Goal: Information Seeking & Learning: Learn about a topic

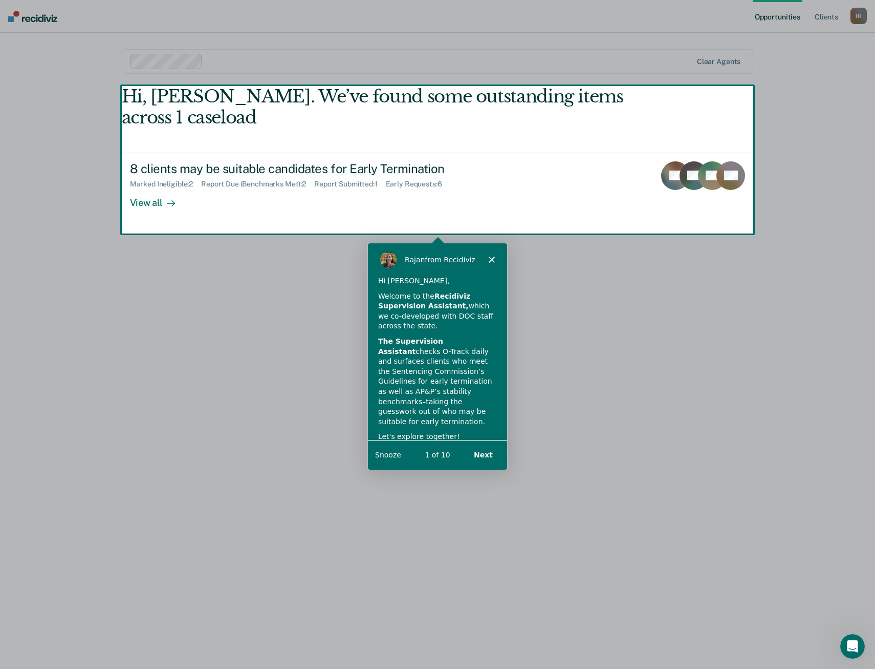
click at [485, 452] on button "Next" at bounding box center [482, 453] width 39 height 21
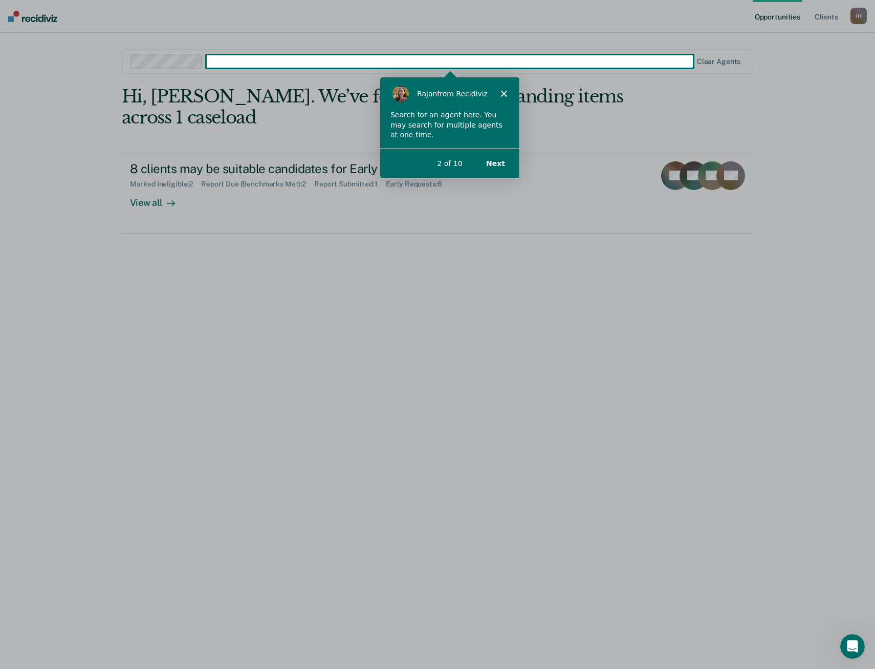
click at [497, 164] on button "Next" at bounding box center [494, 162] width 39 height 21
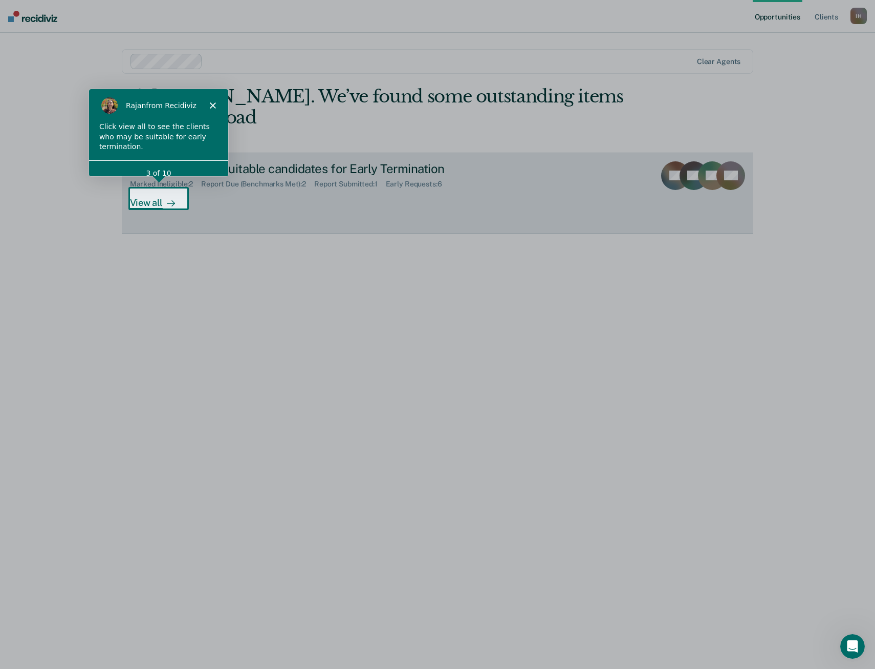
click at [145, 199] on div "View all" at bounding box center [158, 198] width 57 height 20
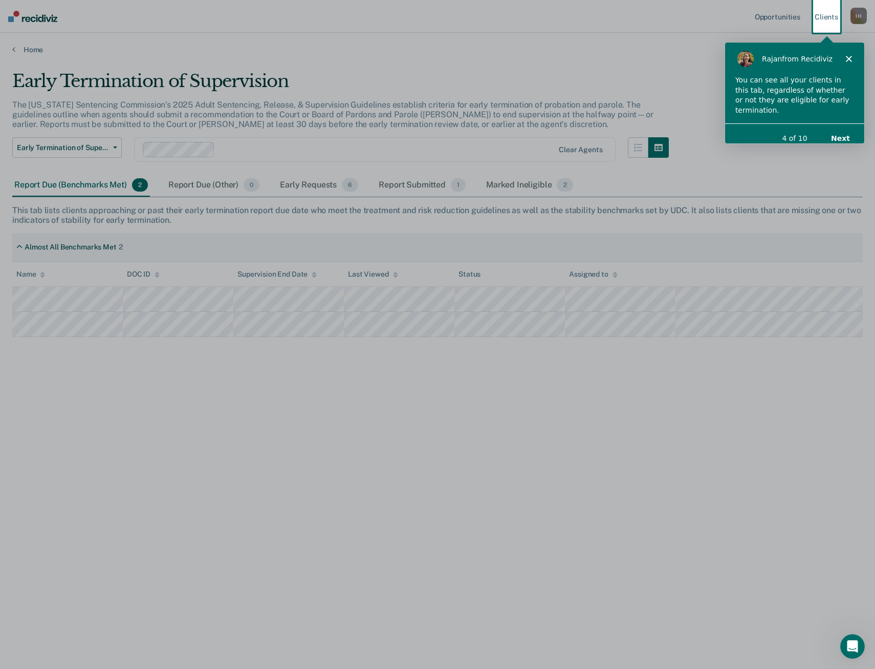
click at [847, 127] on button "Next" at bounding box center [840, 137] width 39 height 21
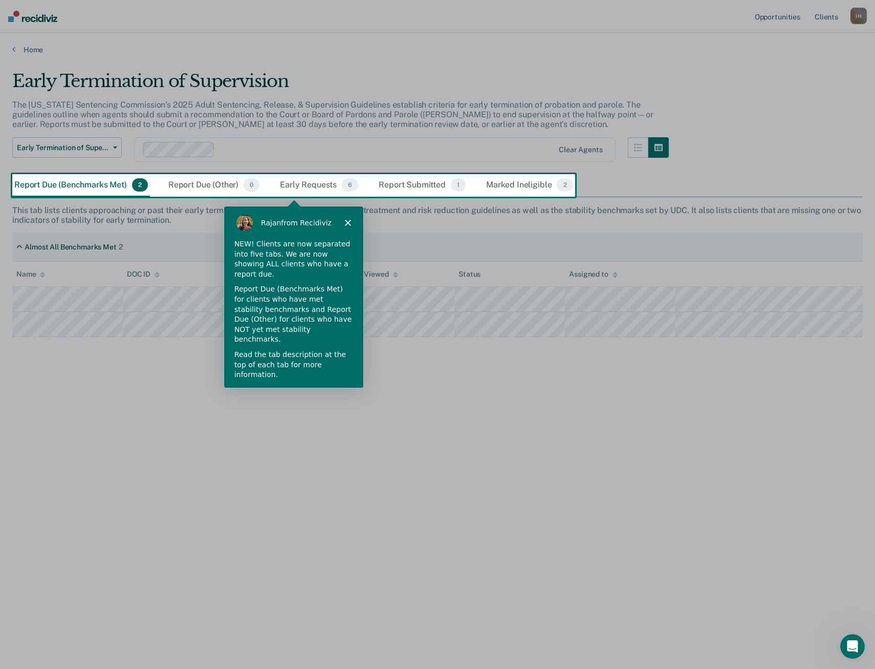
click at [341, 392] on button "Next" at bounding box center [338, 402] width 39 height 21
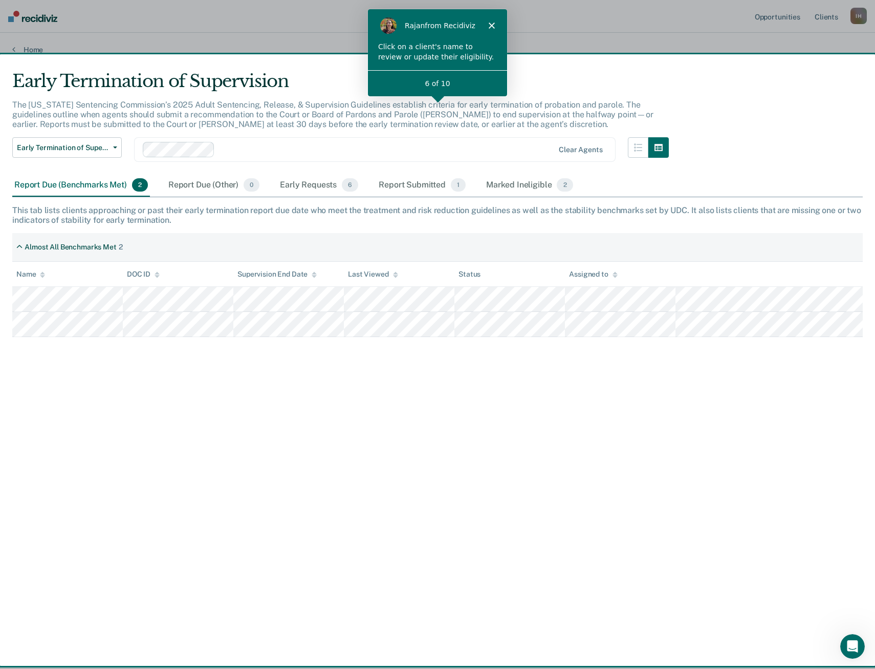
click at [431, 83] on div "6 of 10" at bounding box center [437, 83] width 139 height 11
click at [451, 56] on div "Click on a client's name to review or update their eligibility." at bounding box center [437, 51] width 119 height 20
click at [447, 83] on div "6 of 10" at bounding box center [437, 83] width 139 height 11
click at [495, 28] on div "[PERSON_NAME] from Recidiviz" at bounding box center [437, 25] width 139 height 33
click at [489, 26] on icon "Close" at bounding box center [491, 25] width 6 height 6
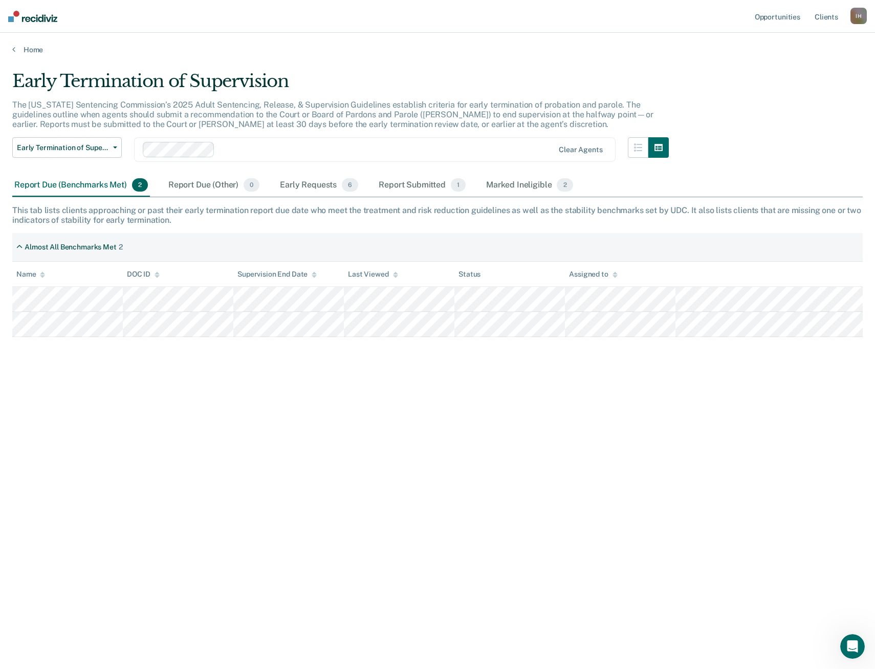
click at [80, 184] on div "Report Due (Benchmarks Met) 2" at bounding box center [81, 185] width 138 height 23
click at [218, 186] on div "Report Due (Other) 0" at bounding box center [213, 185] width 95 height 23
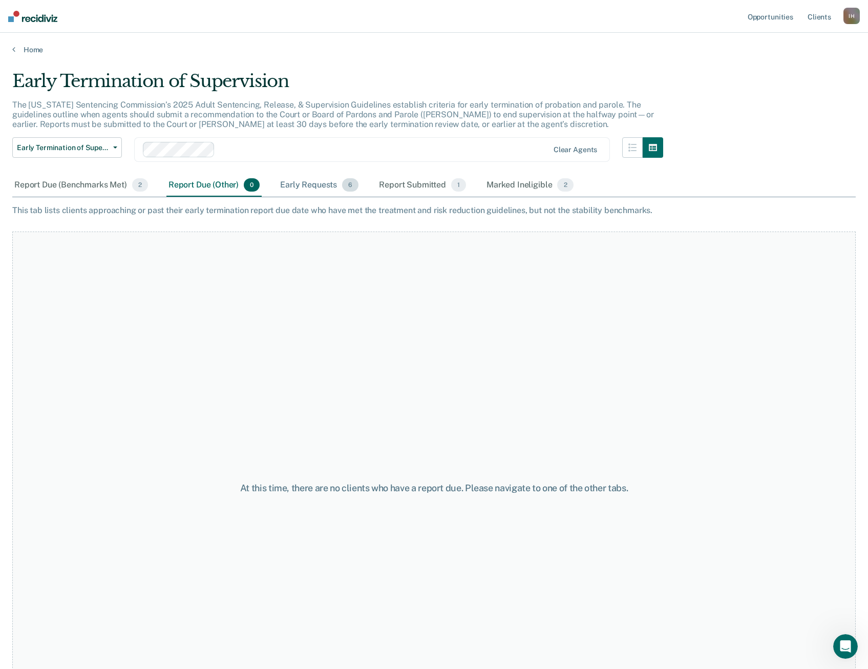
click at [326, 182] on div "Early Requests 6" at bounding box center [319, 185] width 82 height 23
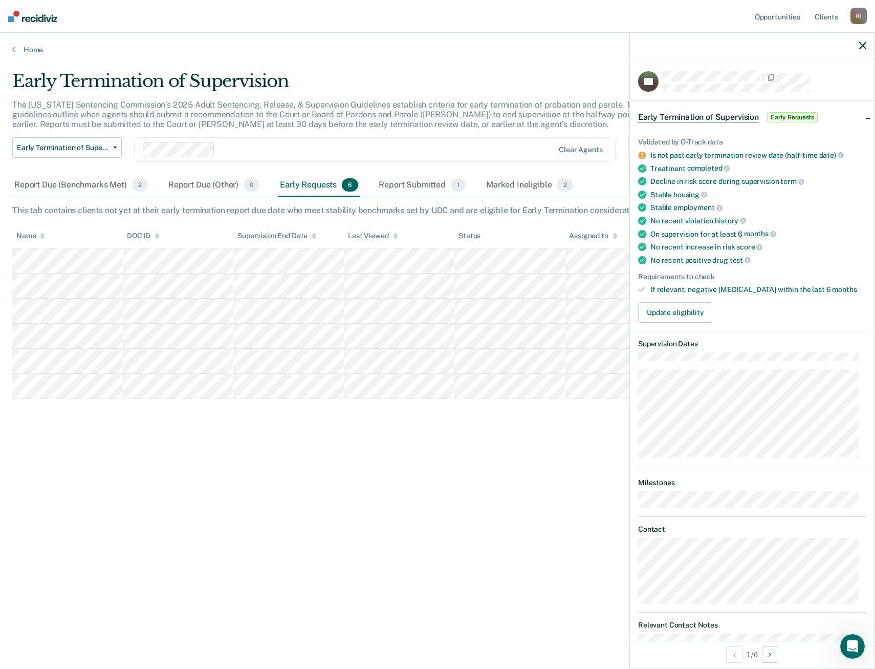
click at [349, 202] on div "Early Termination of Supervision The [US_STATE] Sentencing Commission’s 2025 Ad…" at bounding box center [437, 331] width 851 height 521
click at [116, 149] on button "Early Termination of Supervision" at bounding box center [67, 147] width 110 height 20
click at [116, 165] on div "Early Termination of Supervision" at bounding box center [78, 168] width 116 height 16
click at [40, 16] on img at bounding box center [32, 16] width 49 height 11
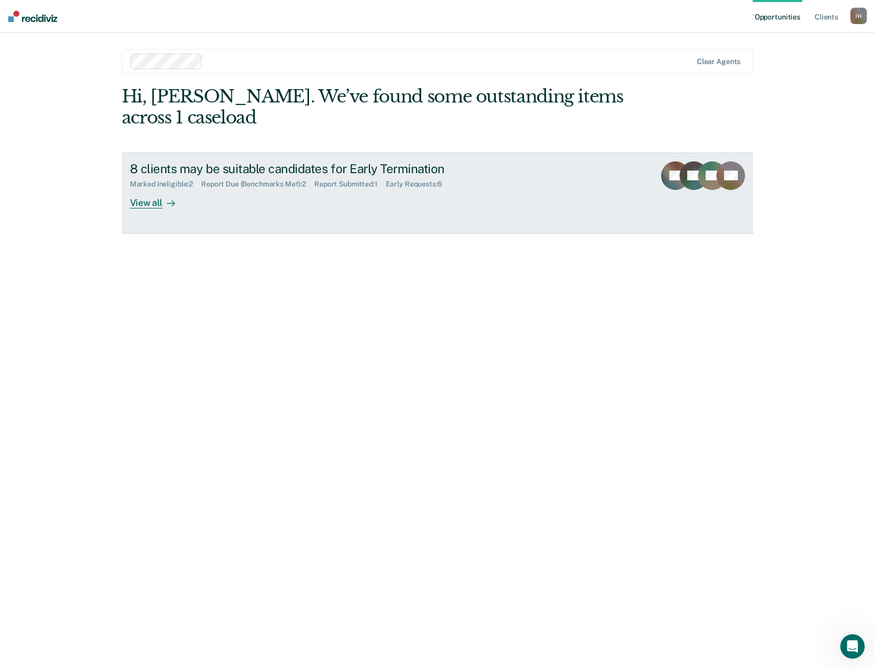
click at [139, 202] on div "View all" at bounding box center [158, 198] width 57 height 20
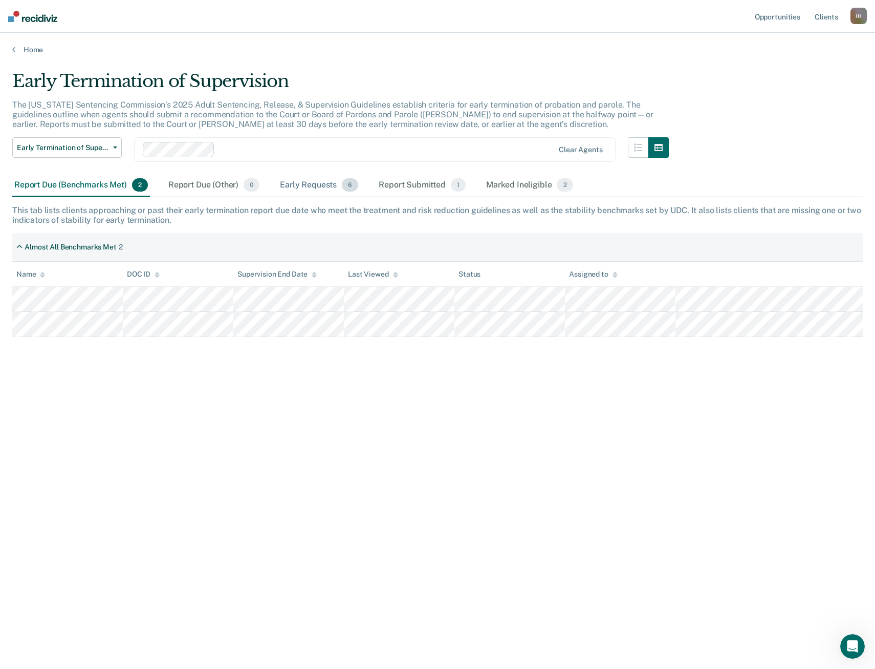
click at [301, 185] on div "Early Requests 6" at bounding box center [319, 185] width 82 height 23
